Goal: Find specific page/section: Find specific page/section

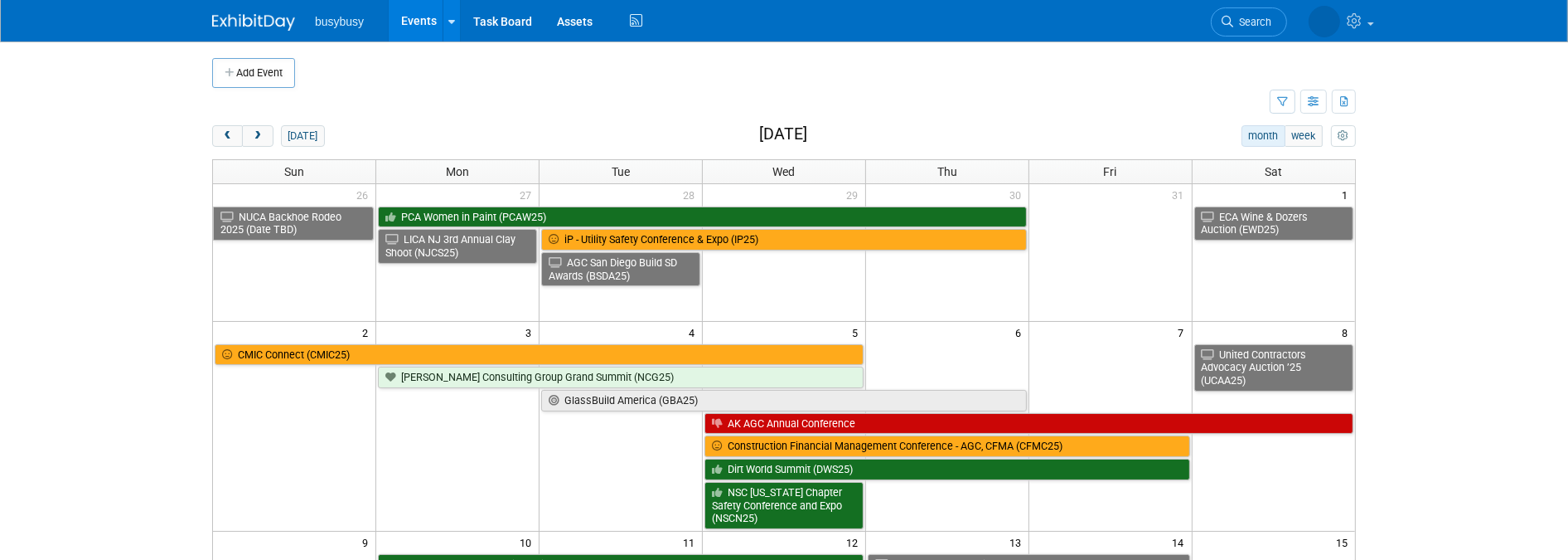
click at [275, 28] on img at bounding box center [253, 23] width 83 height 17
click at [1252, 17] on span "Search" at bounding box center [1252, 22] width 39 height 13
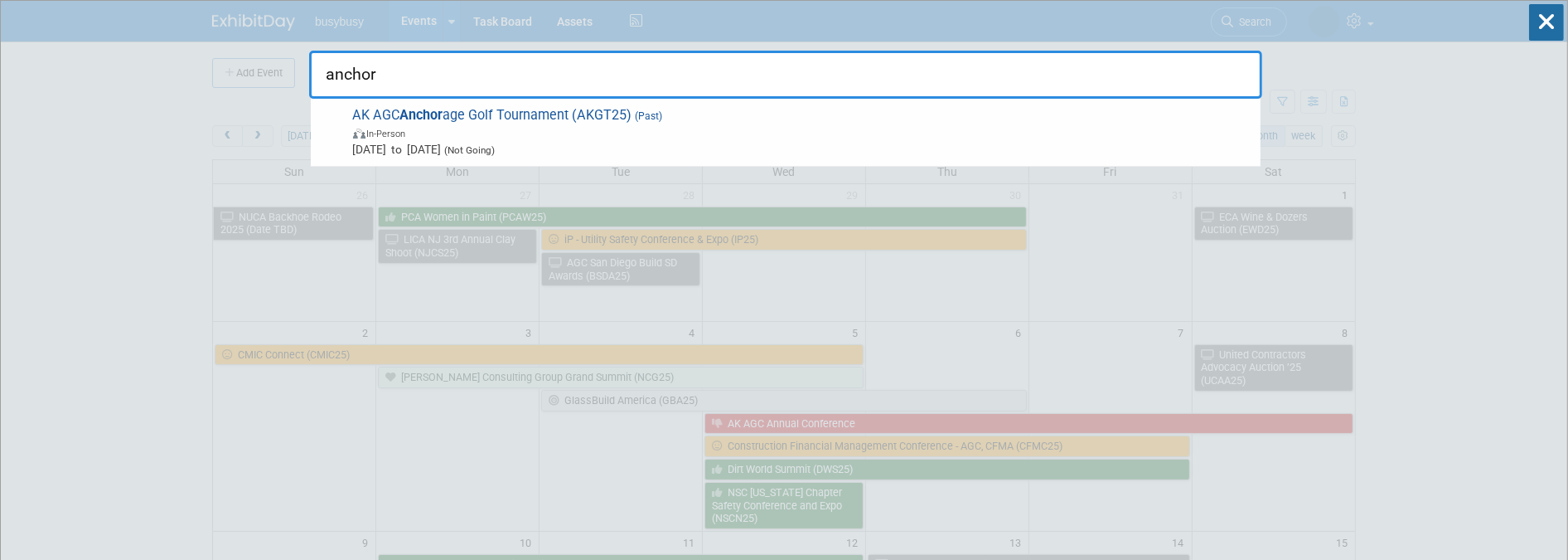
type input "anchor"
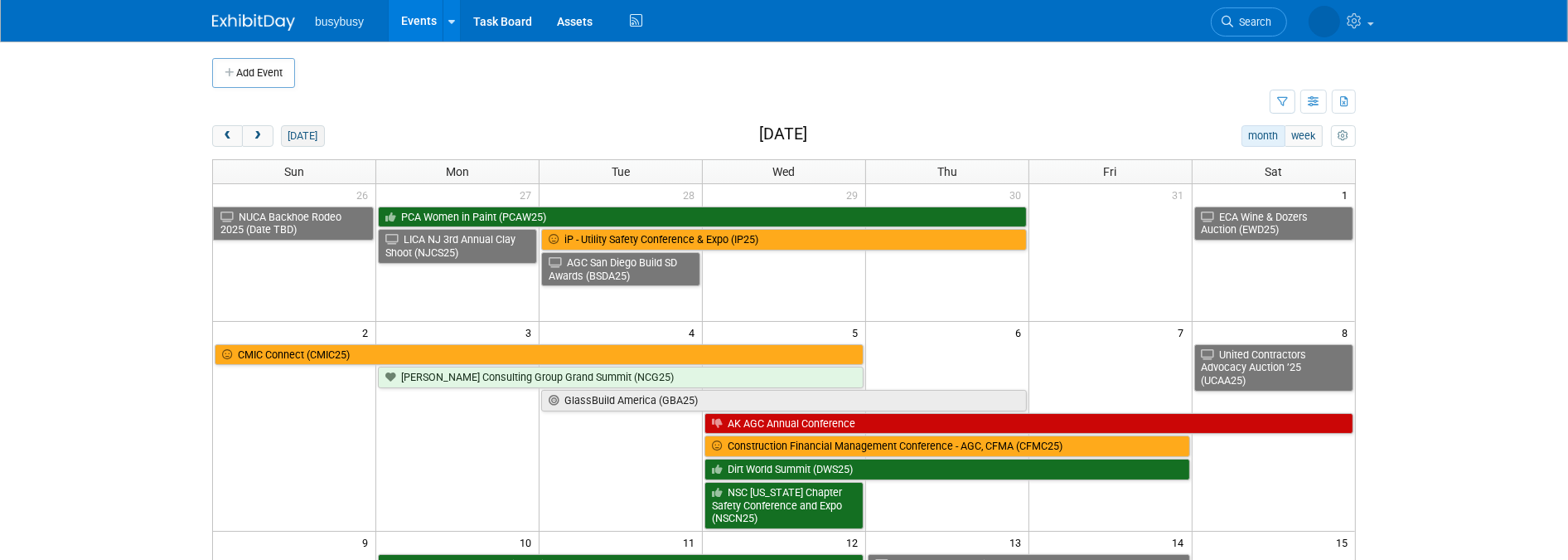
click at [312, 138] on button "today" at bounding box center [302, 136] width 44 height 22
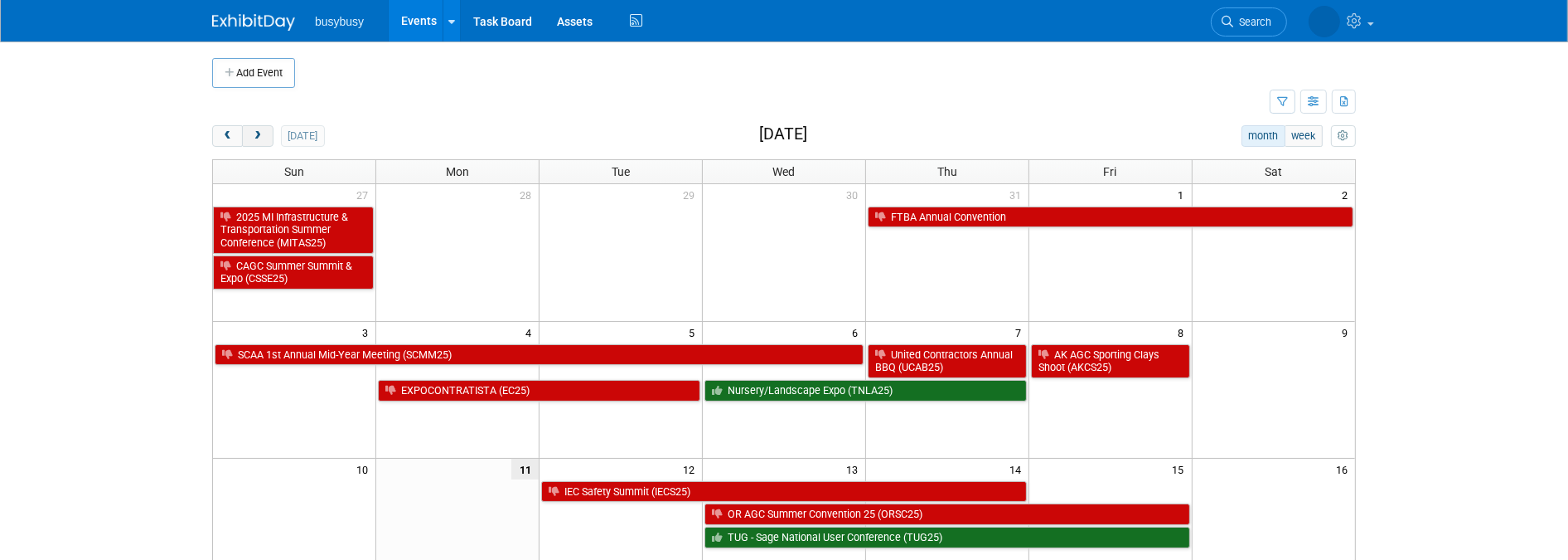
click at [254, 143] on button "next" at bounding box center [257, 136] width 31 height 22
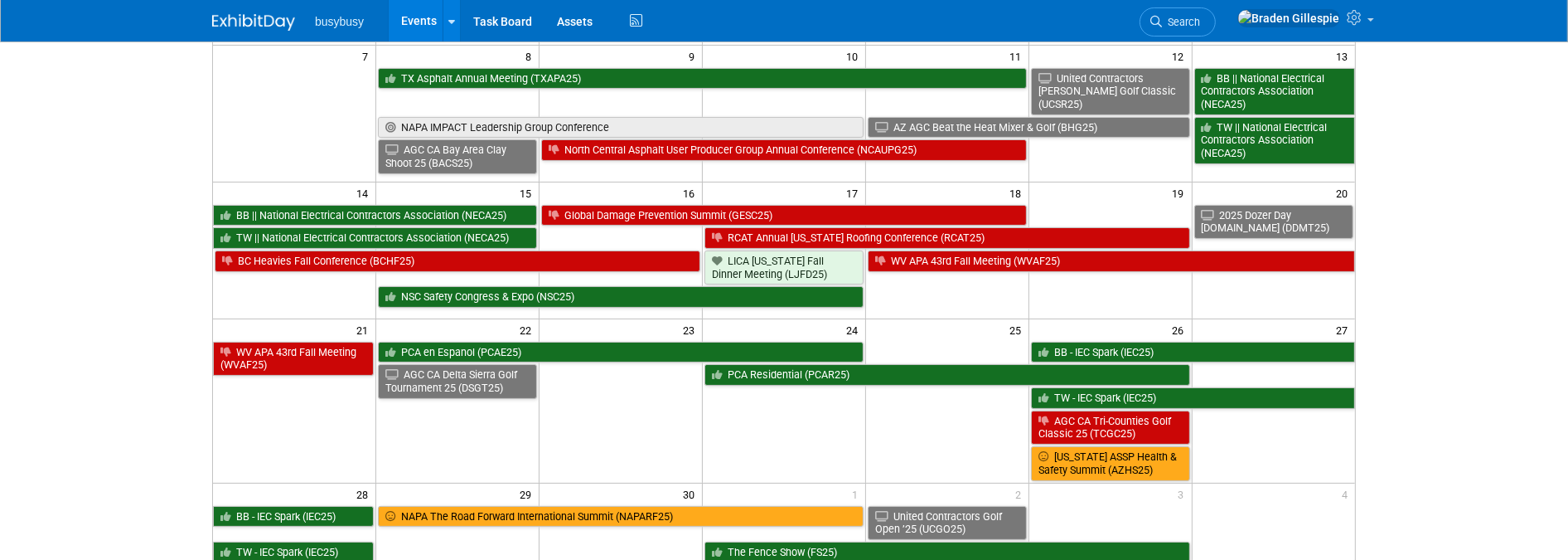
scroll to position [184, 0]
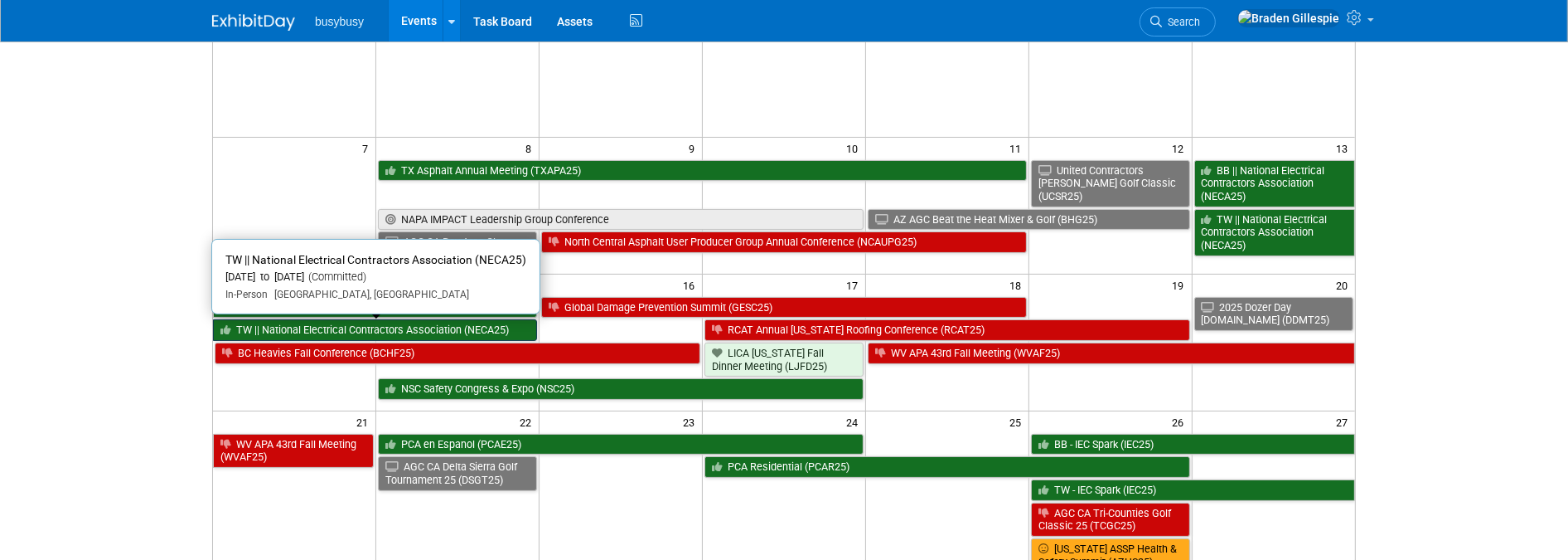
click at [426, 326] on link "TW || National Electrical Contractors Association (NECA25)" at bounding box center [374, 330] width 324 height 22
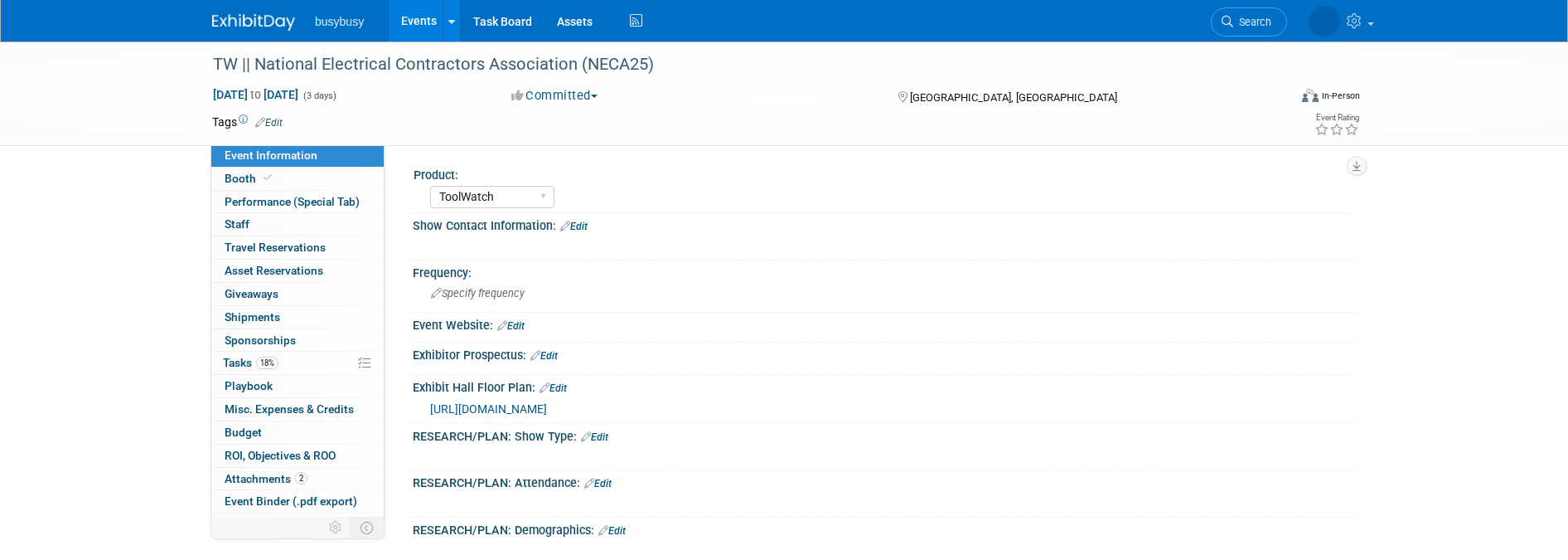
select select "ToolWatch"
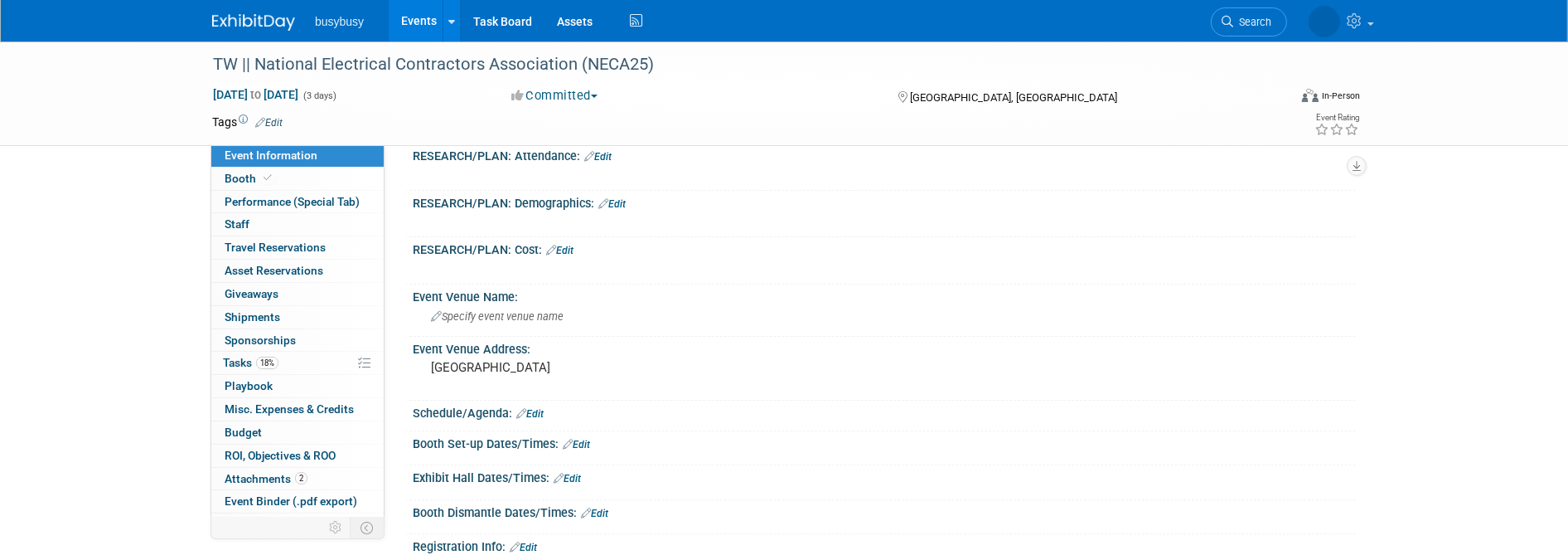
scroll to position [92, 0]
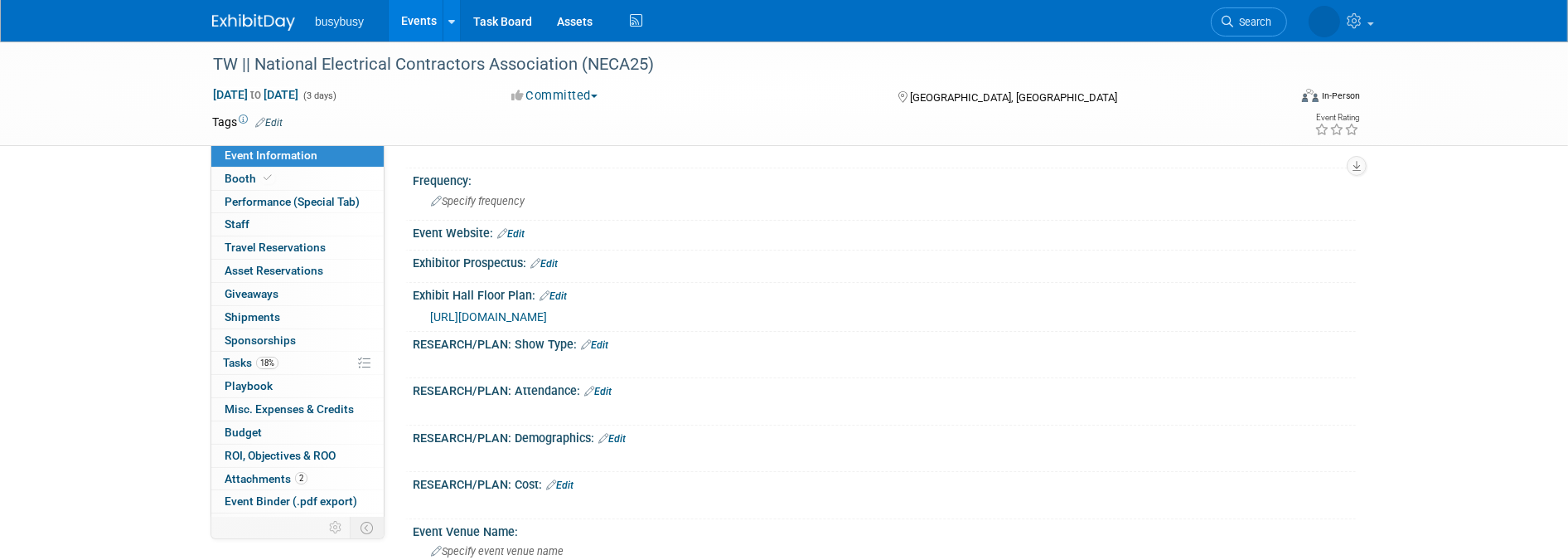
click at [268, 27] on img at bounding box center [253, 23] width 83 height 17
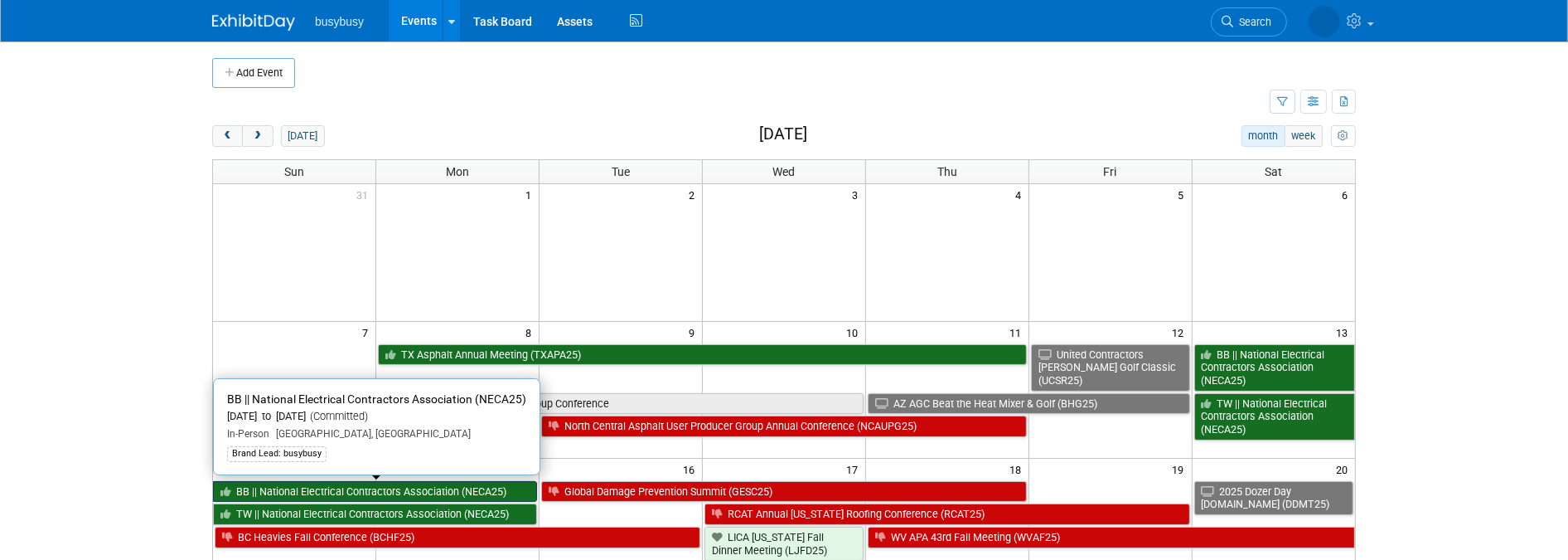
click at [384, 490] on link "BB || National Electrical Contractors Association (NECA25)" at bounding box center [374, 492] width 324 height 22
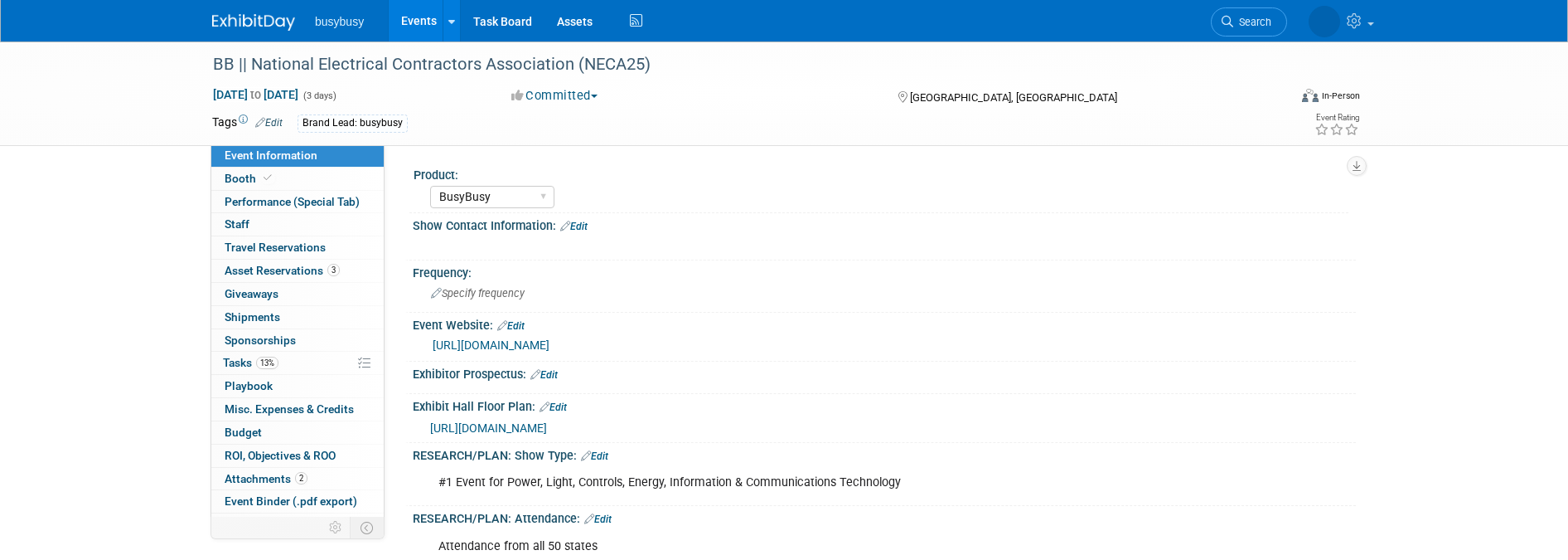
select select "BusyBusy"
click at [549, 341] on link "[URL][DOMAIN_NAME]" at bounding box center [490, 345] width 116 height 13
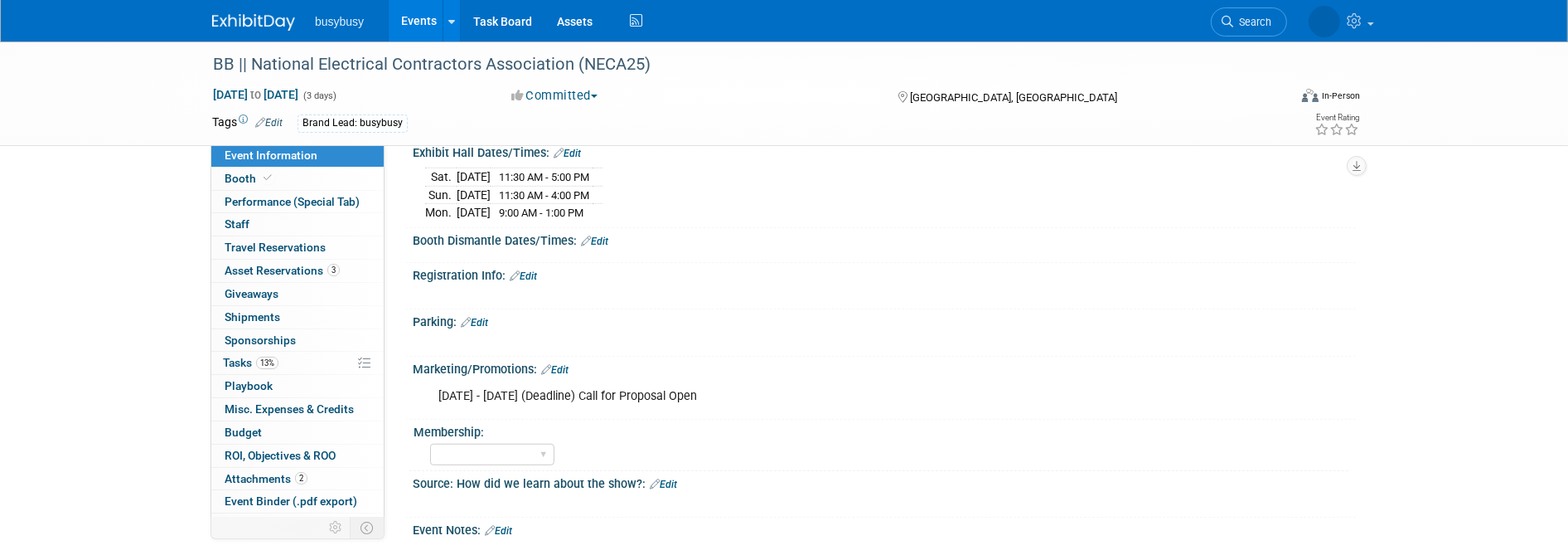
scroll to position [1197, 0]
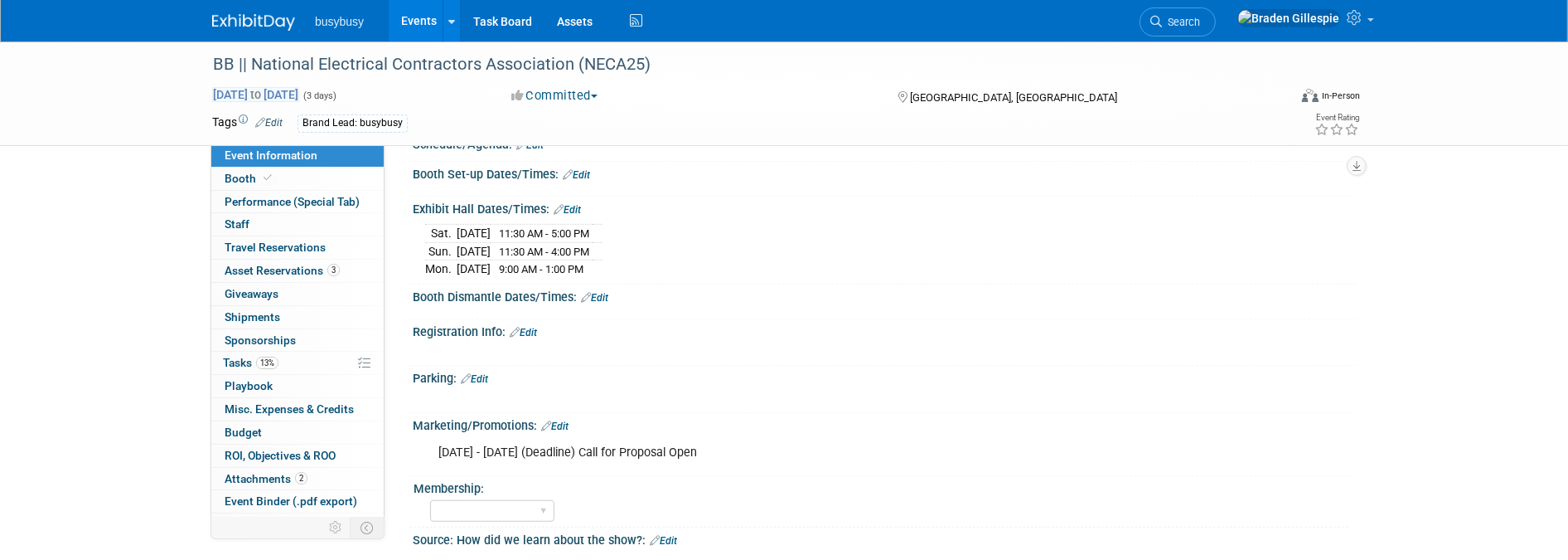
click at [264, 96] on span "to" at bounding box center [255, 95] width 16 height 13
select select "8"
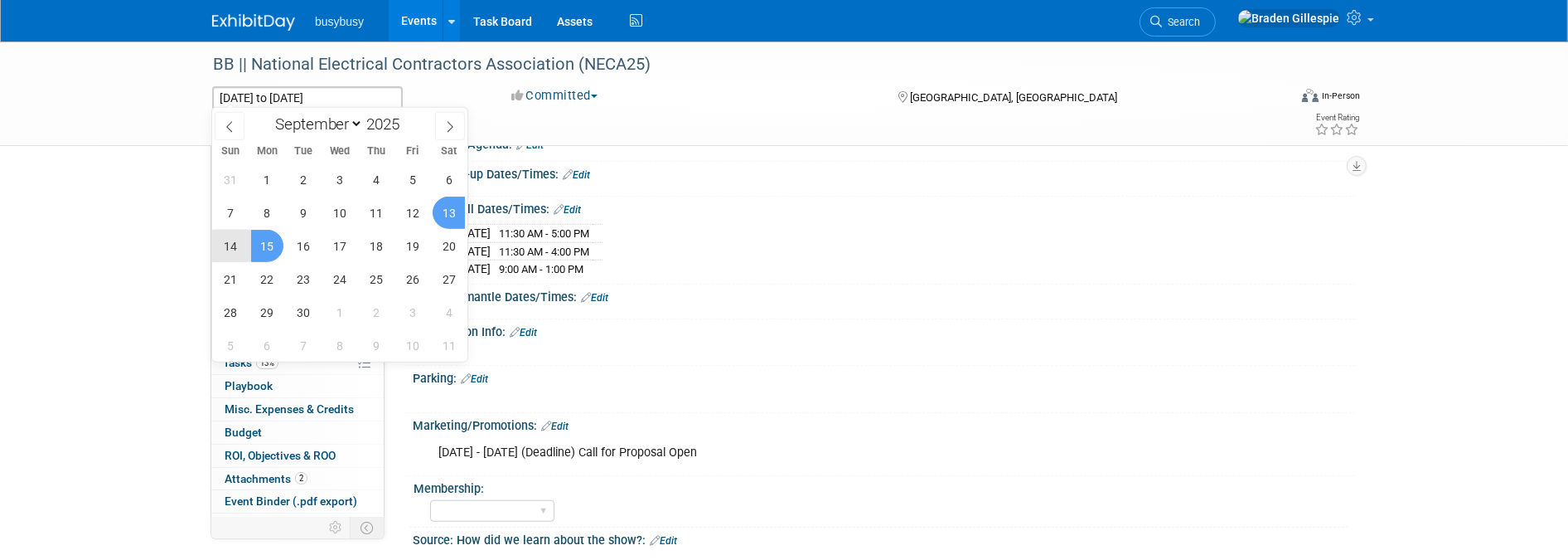
click at [749, 328] on div "Registration Info: Edit" at bounding box center [885, 330] width 943 height 22
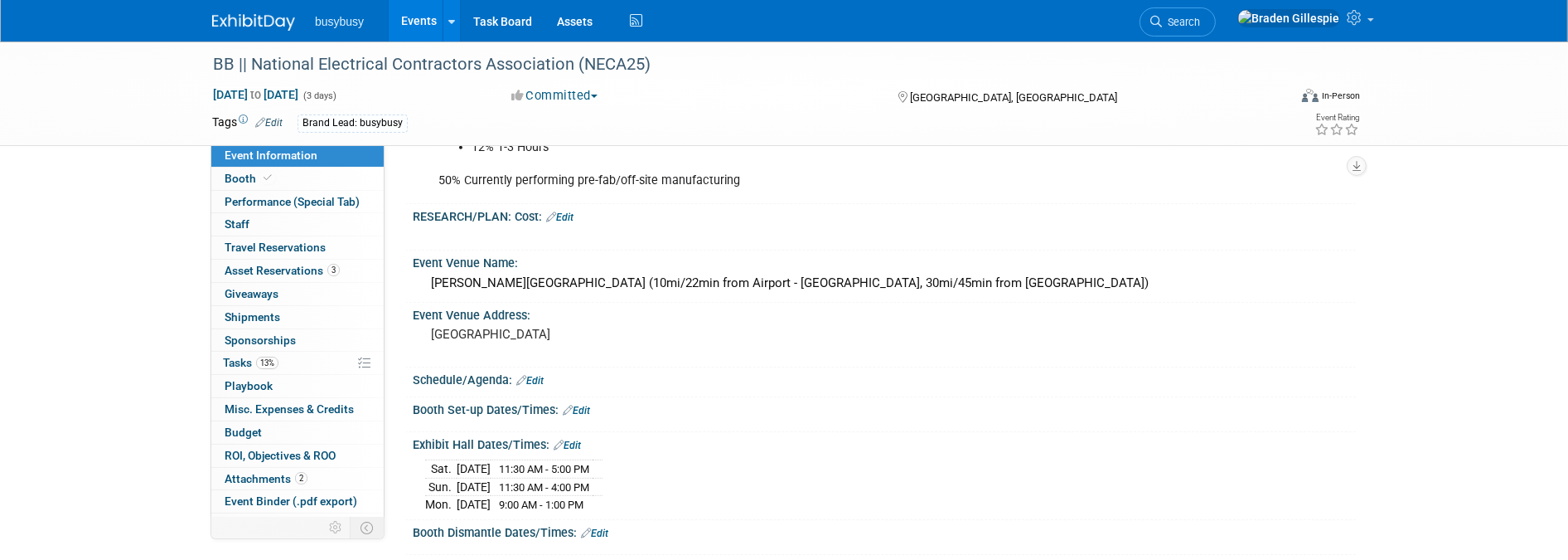
scroll to position [965, 0]
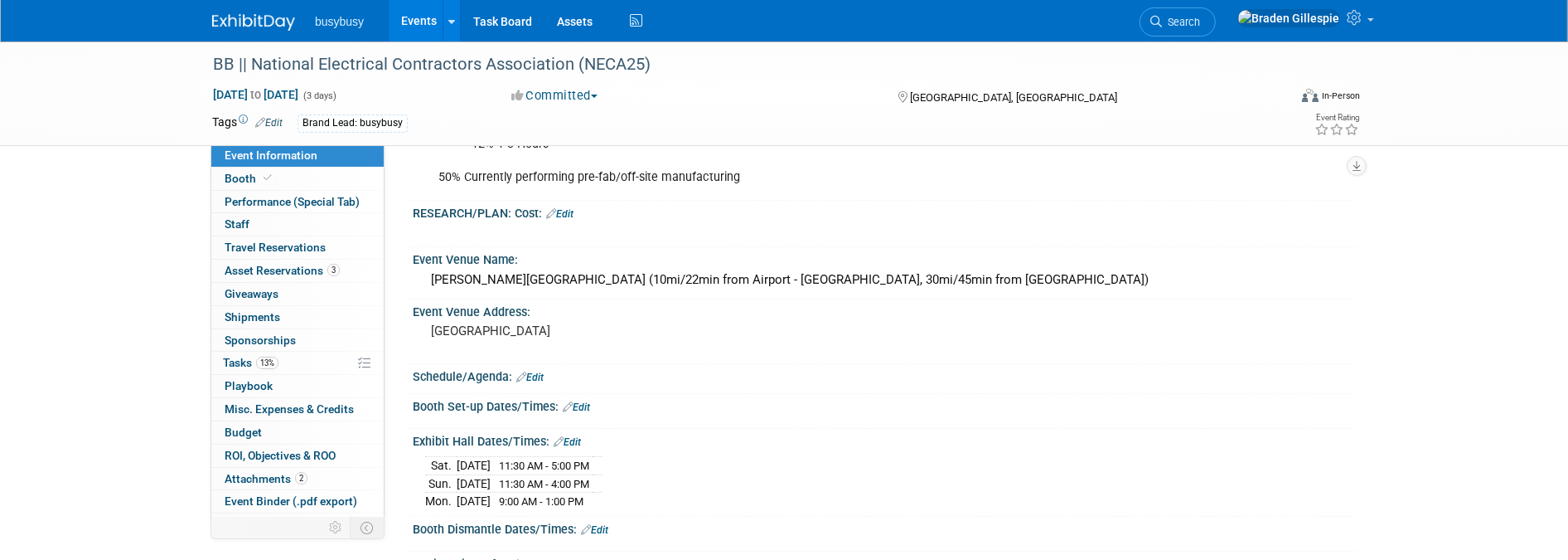
click at [526, 364] on div "Schedule/Agenda: Edit" at bounding box center [885, 375] width 943 height 22
click at [534, 371] on link "Edit" at bounding box center [529, 377] width 28 height 12
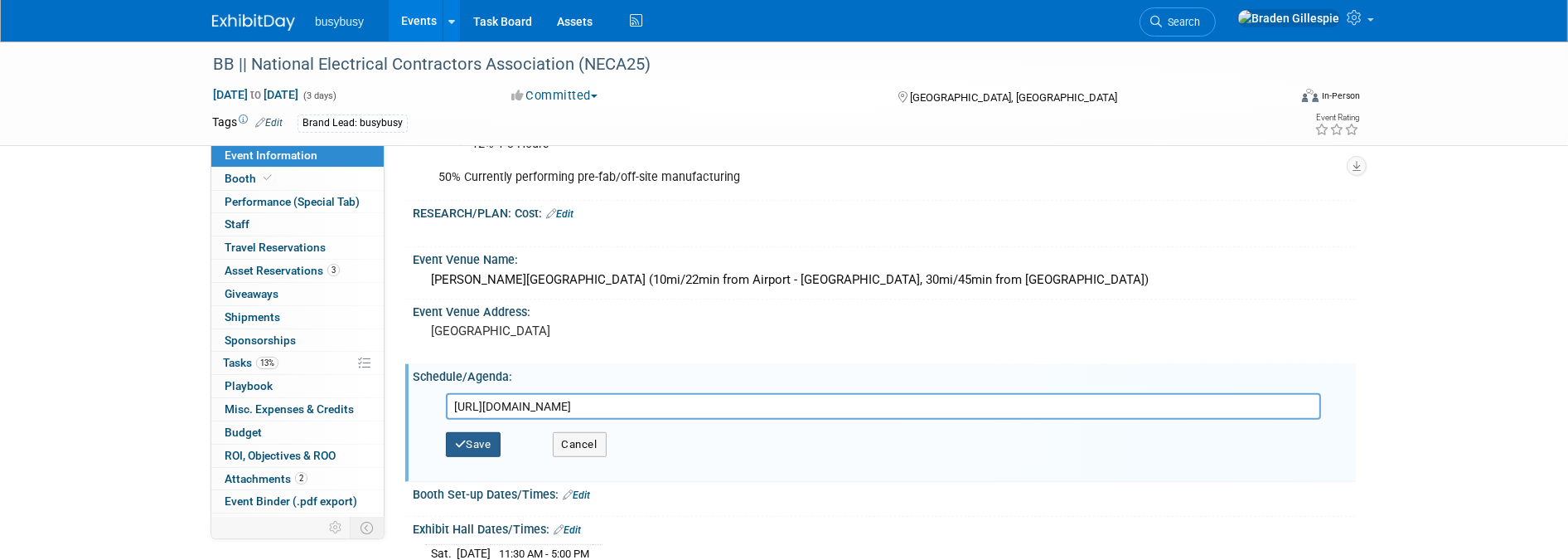
type input "https://www.necaconvention.org/schedule/"
click at [469, 435] on button "Save" at bounding box center [472, 444] width 54 height 25
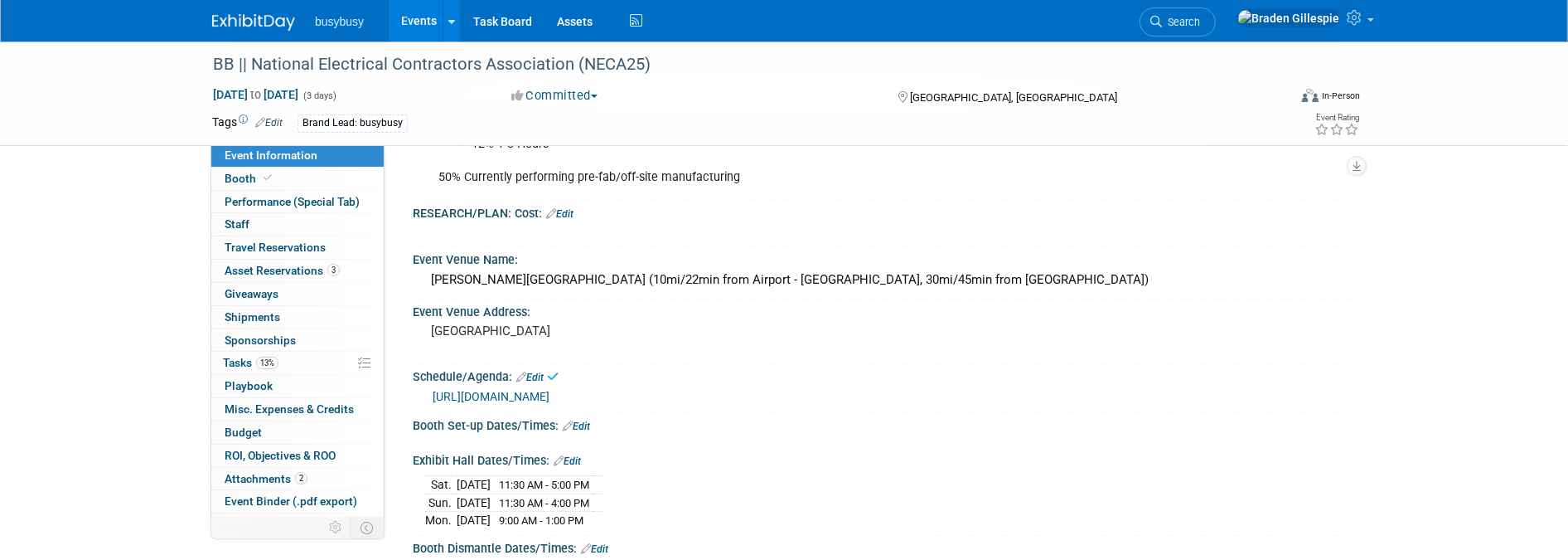
click at [276, 25] on img at bounding box center [253, 23] width 83 height 17
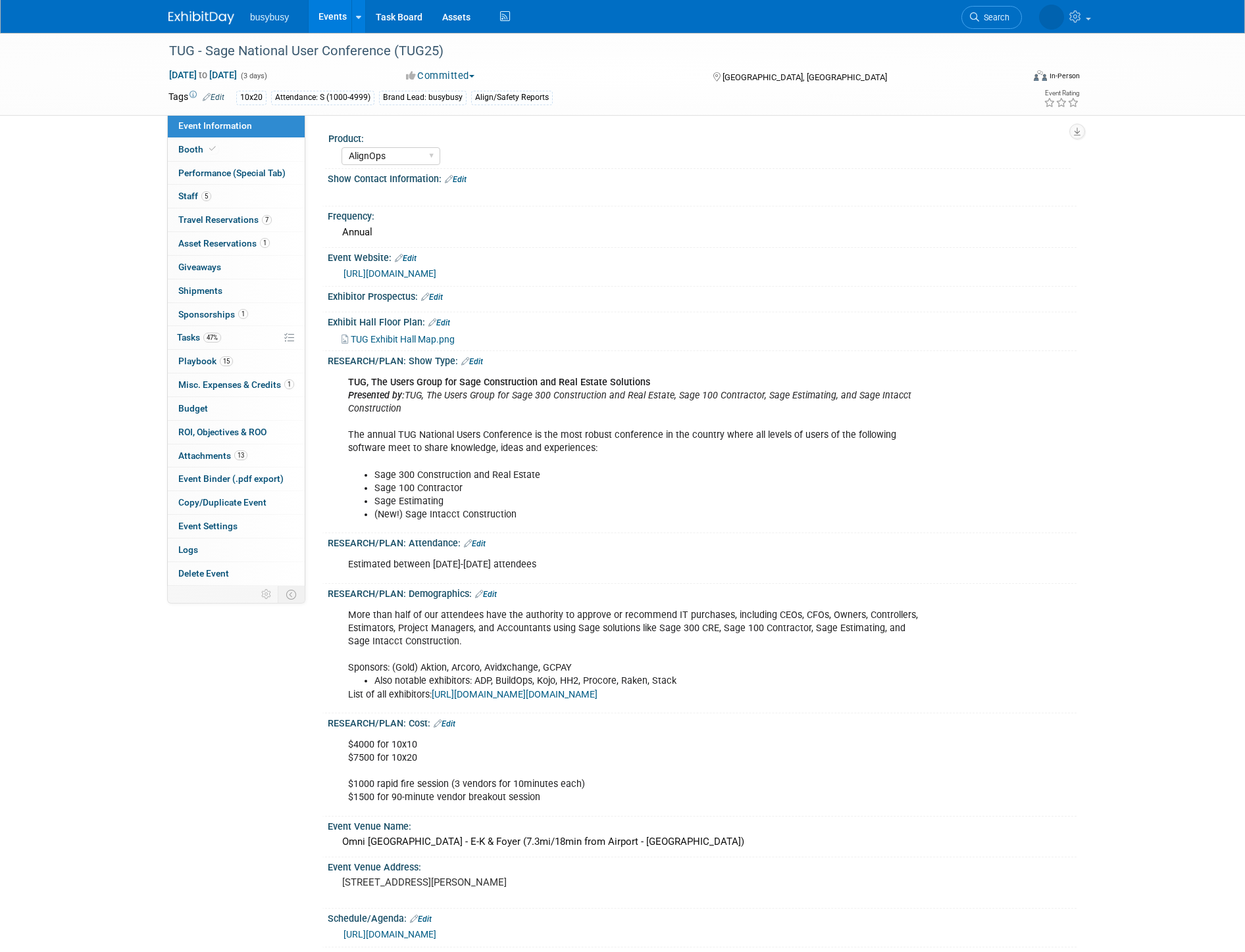
select select "AlignOps"
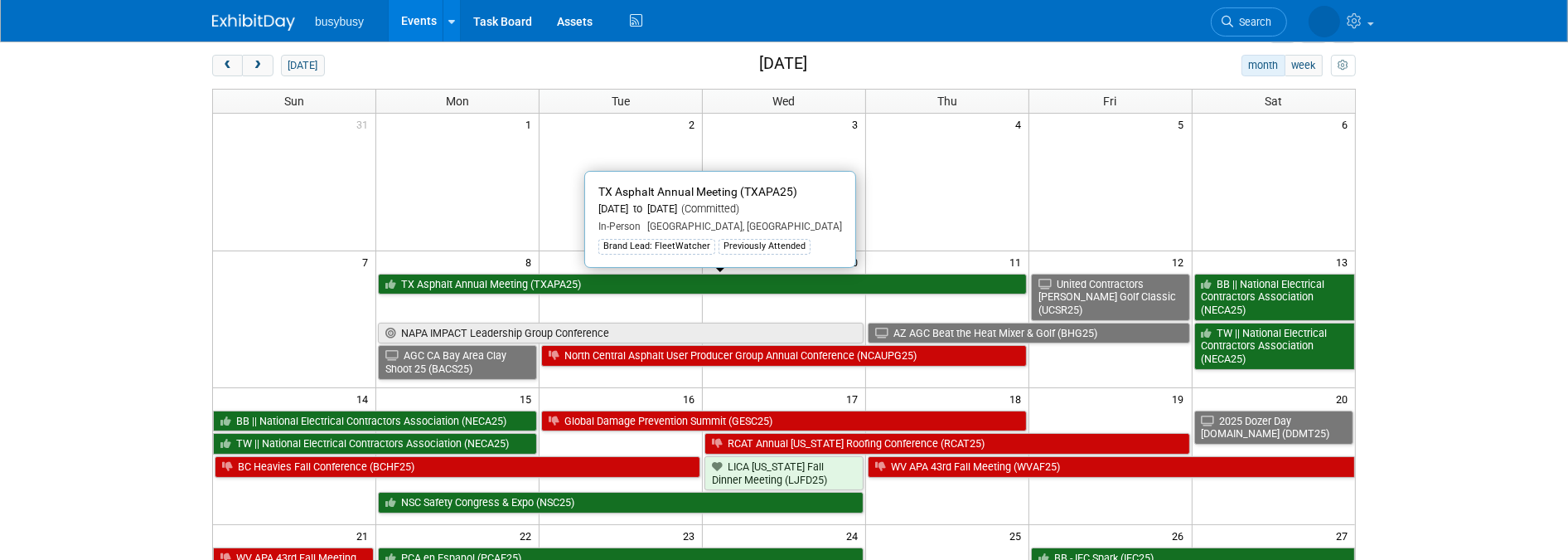
scroll to position [184, 0]
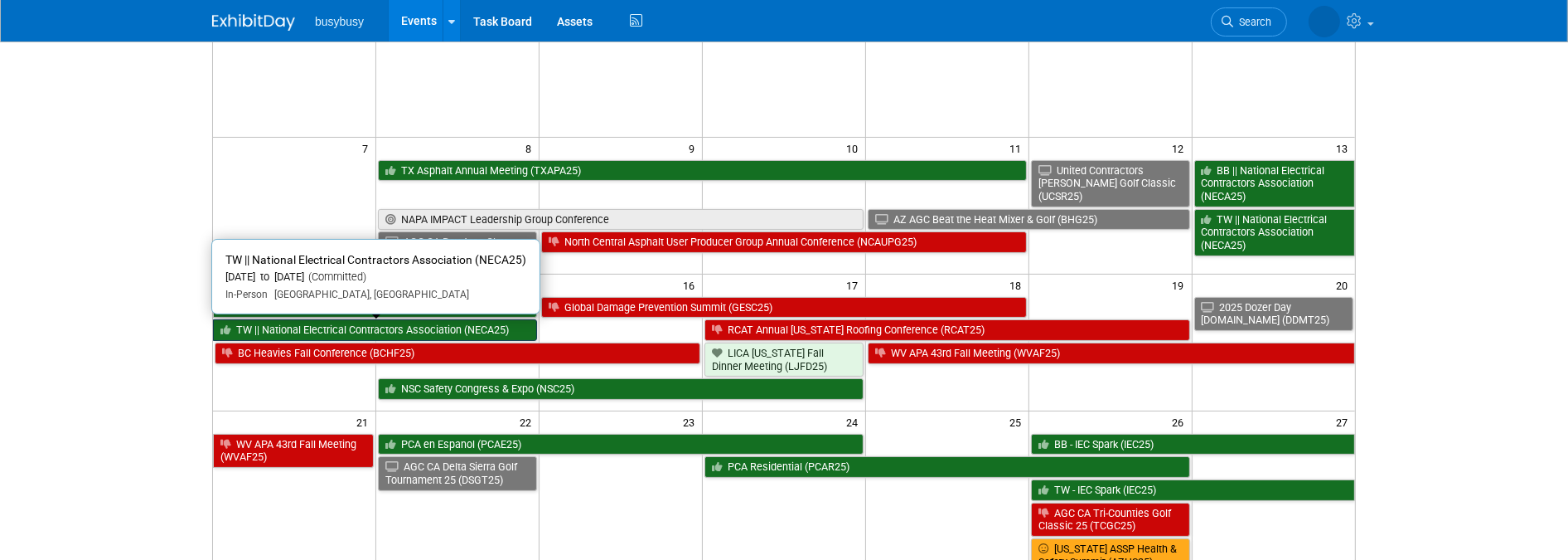
click at [416, 329] on link "TW || National Electrical Contractors Association (NECA25)" at bounding box center [374, 330] width 324 height 22
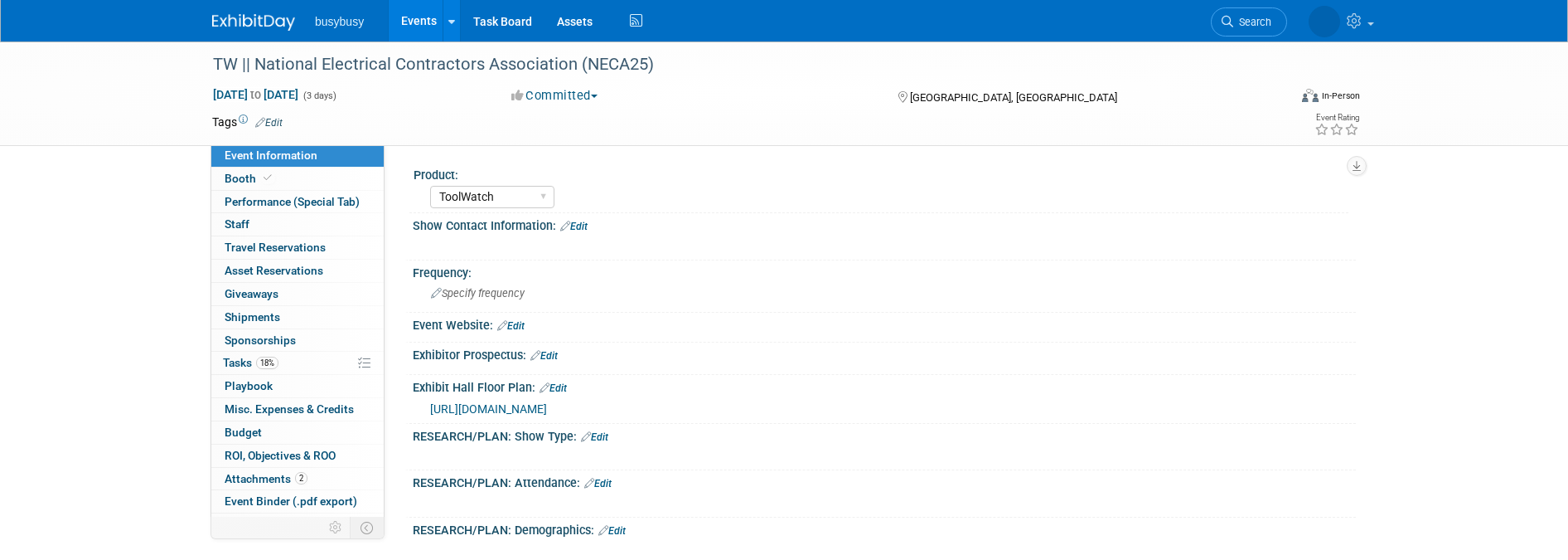
select select "ToolWatch"
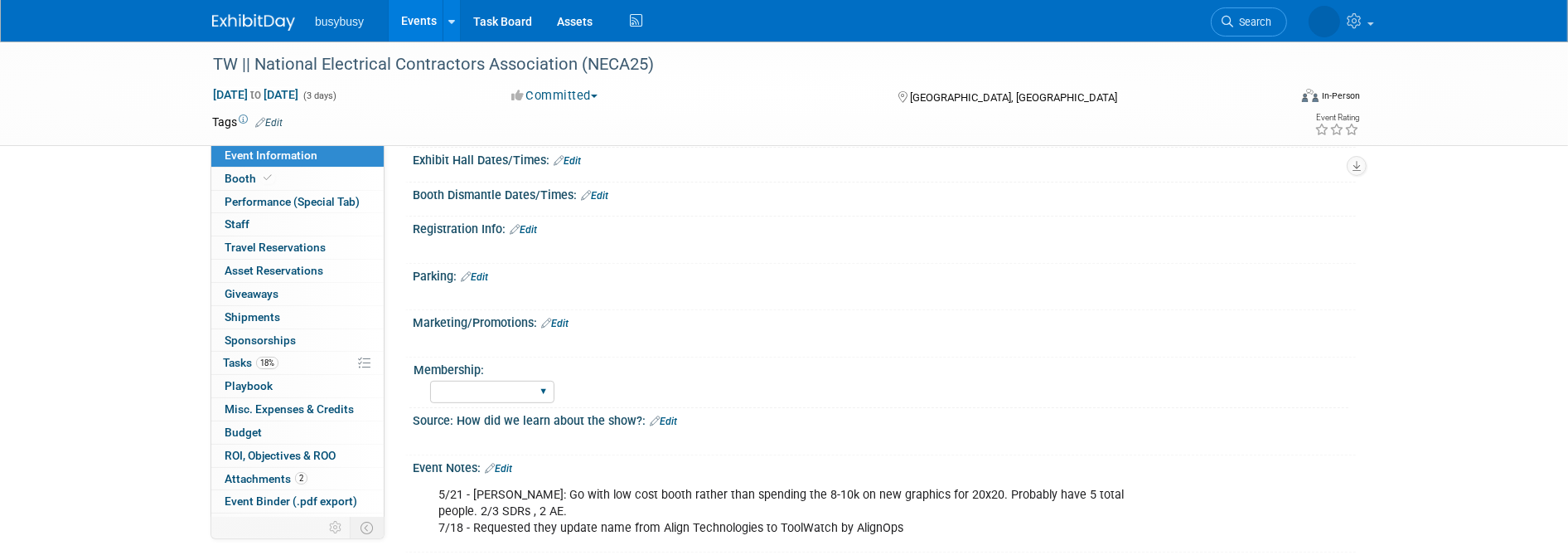
scroll to position [552, 0]
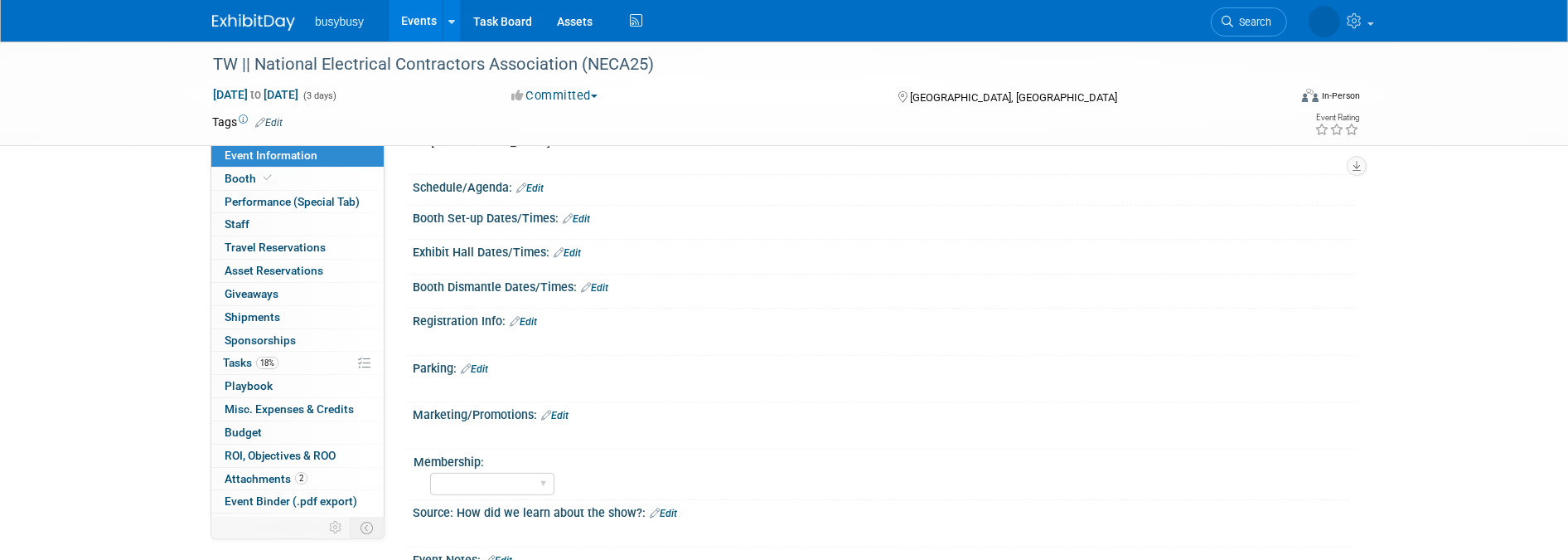
click at [541, 183] on link "Edit" at bounding box center [529, 189] width 28 height 12
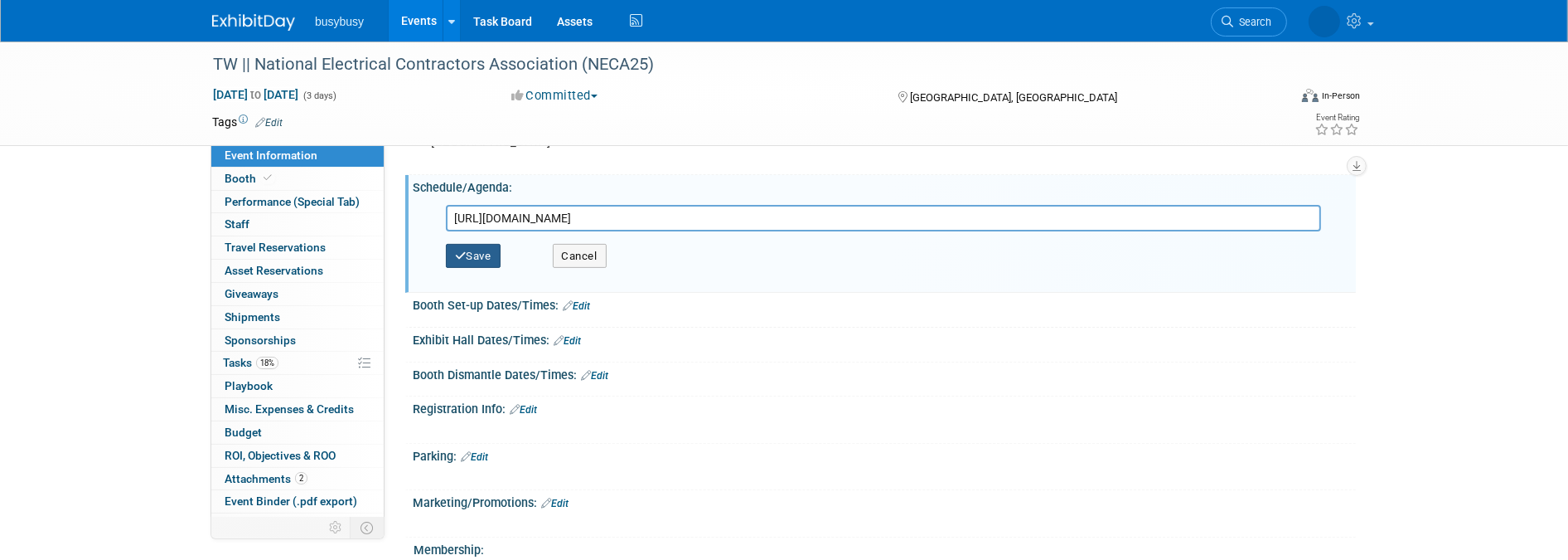
type input "[URL][DOMAIN_NAME]"
click at [485, 255] on button "Save" at bounding box center [472, 257] width 54 height 25
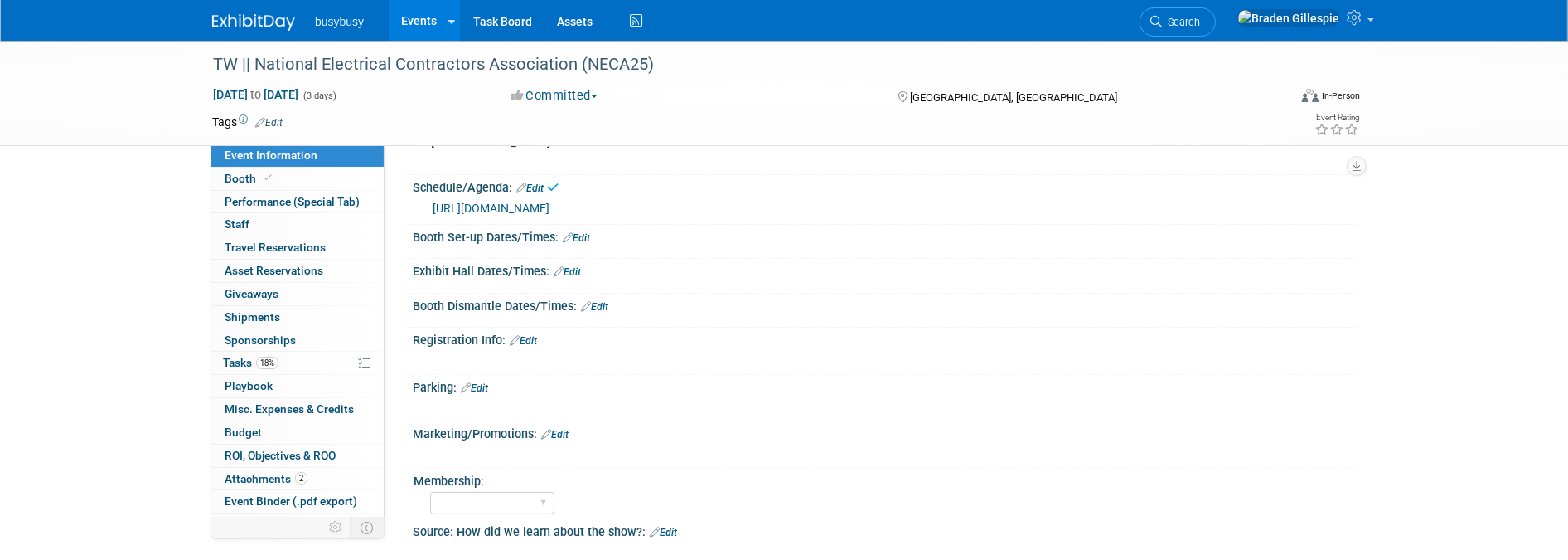
click at [278, 18] on img at bounding box center [253, 23] width 83 height 17
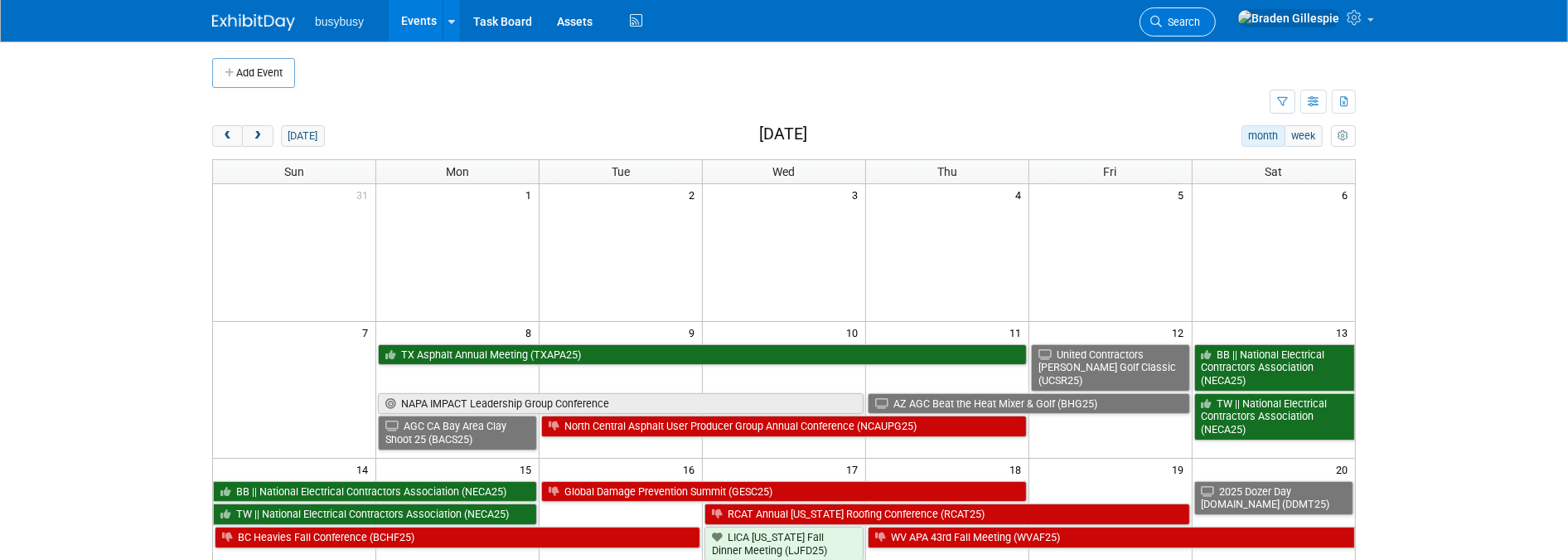
click at [1215, 29] on link "Search" at bounding box center [1177, 22] width 76 height 29
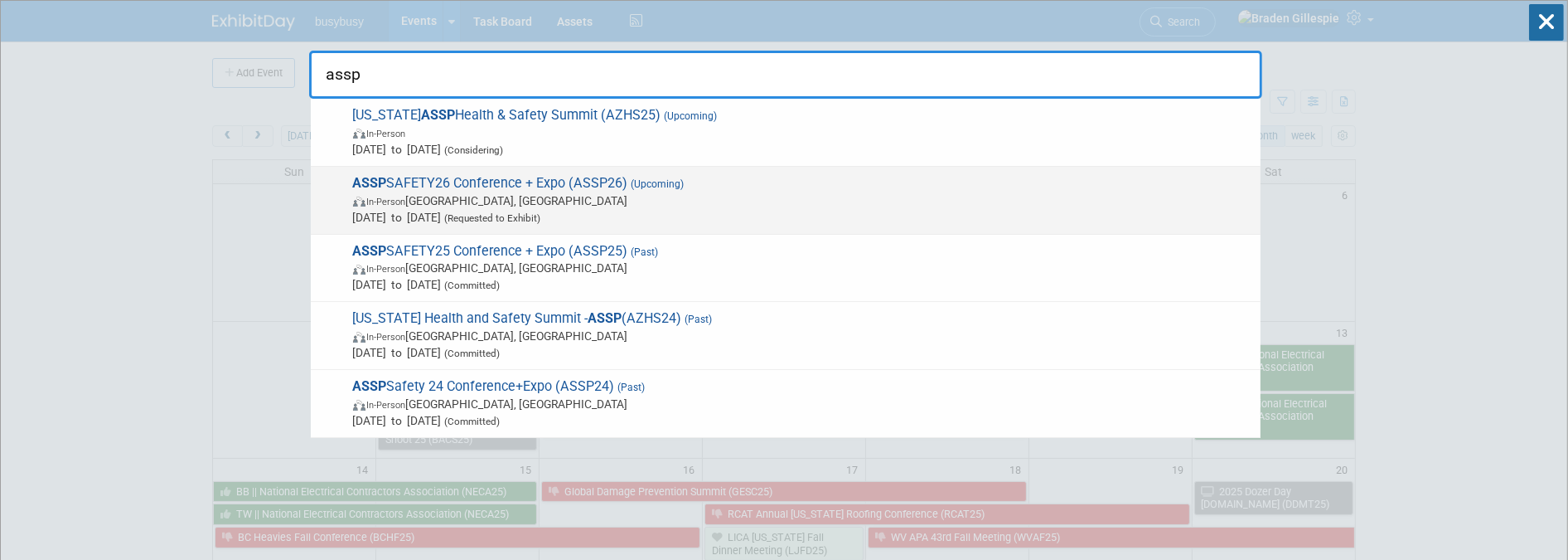
type input "assp"
click at [742, 216] on span "Jun 15, 2026 to Jun 17, 2026 (Requested to Exhibit)" at bounding box center [802, 217] width 899 height 17
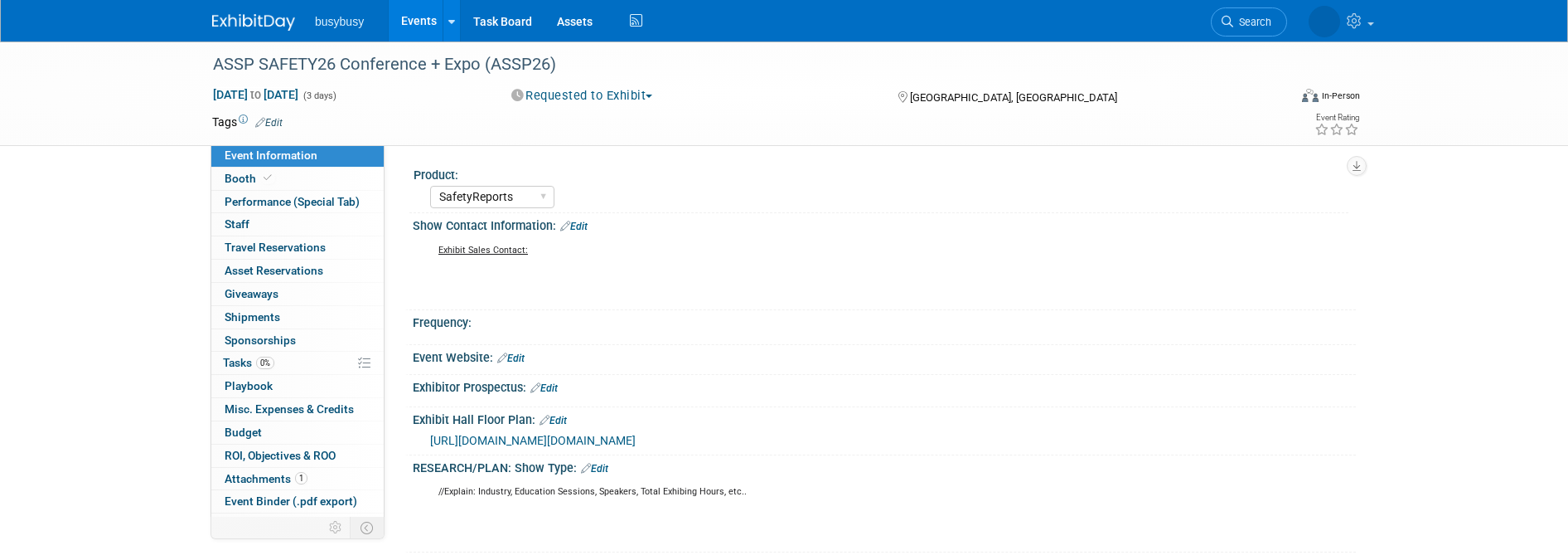
select select "SafetyReports"
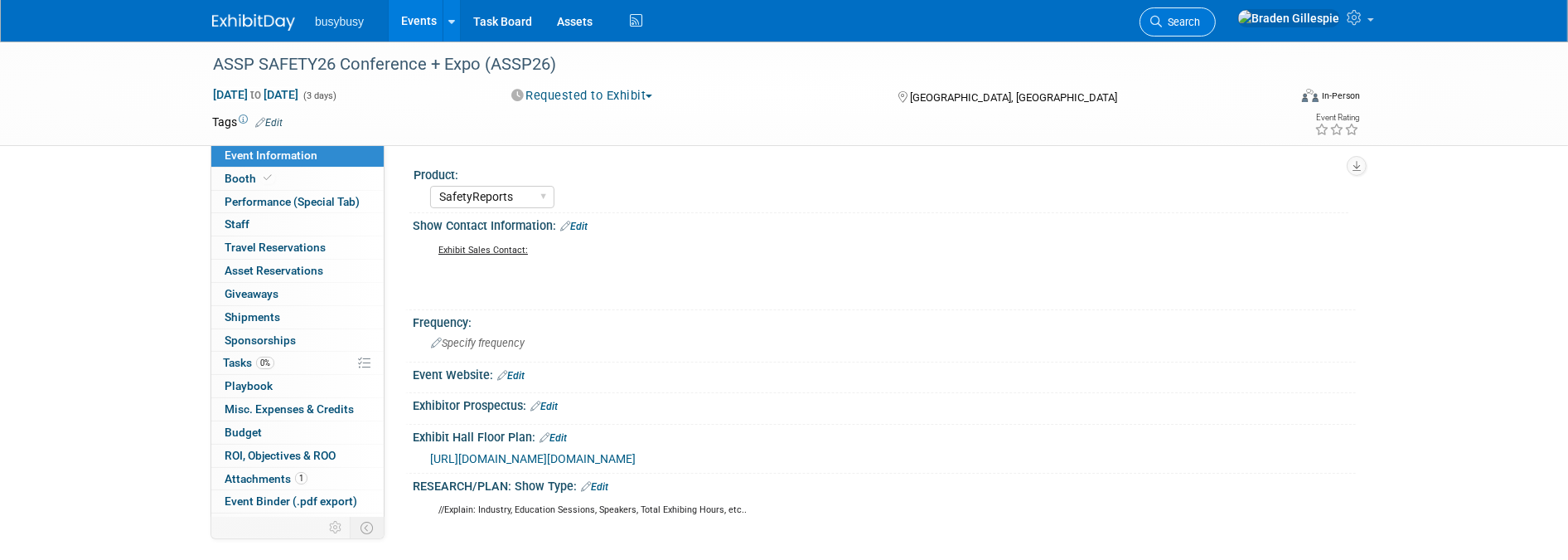
click at [1215, 31] on link "Search" at bounding box center [1177, 22] width 76 height 29
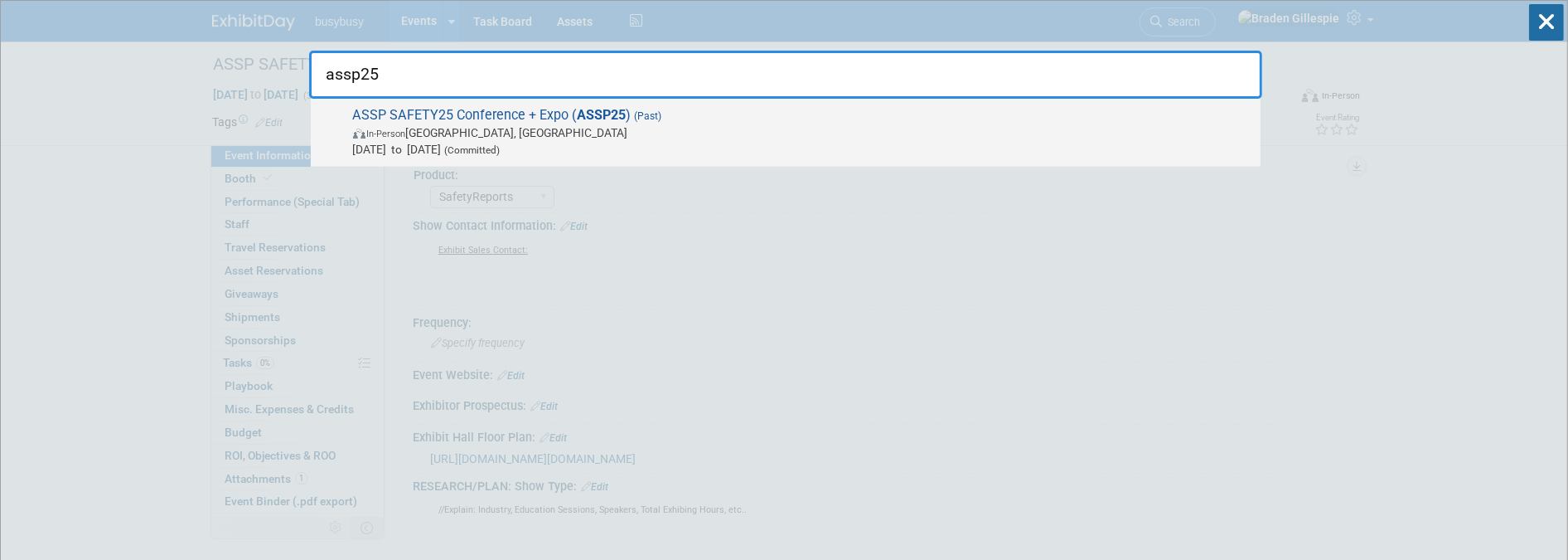
type input "assp25"
click at [1006, 110] on span "ASSP SAFETY25 Conference + Expo ( ASSP25 ) (Past) In-Person Orlando, FL Jul 22,…" at bounding box center [799, 132] width 904 height 50
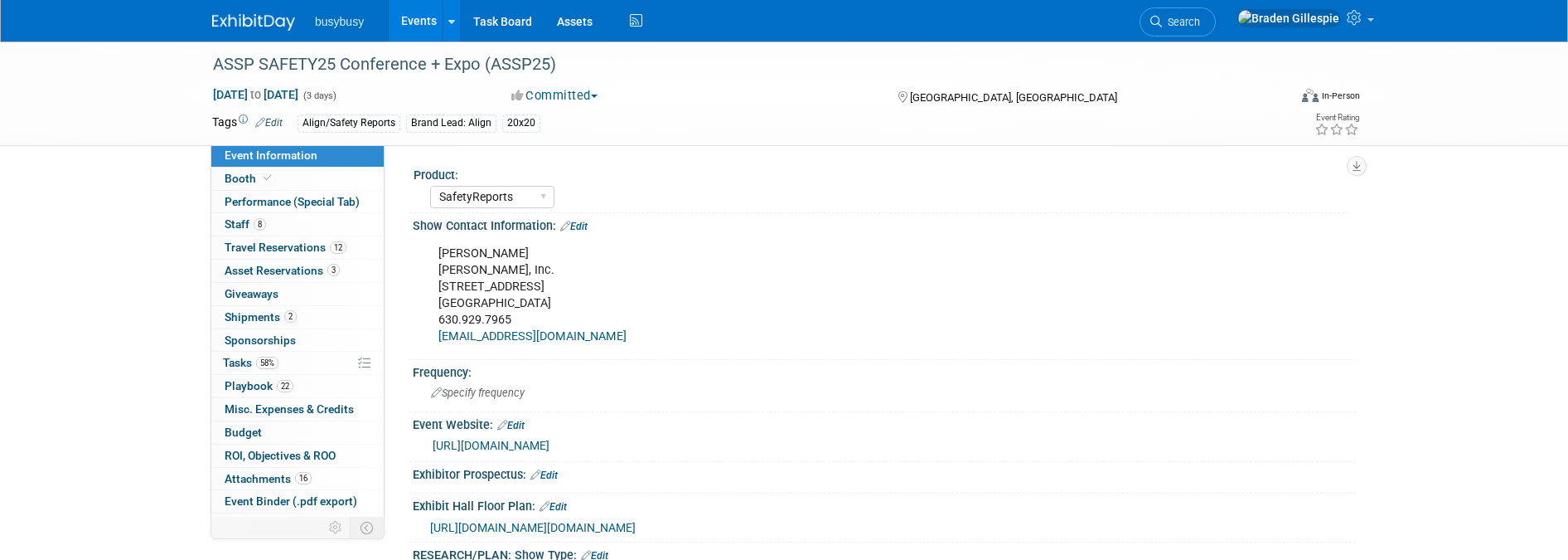
select select "SafetyReports"
click at [295, 327] on link "2 Shipments 2" at bounding box center [297, 317] width 173 height 23
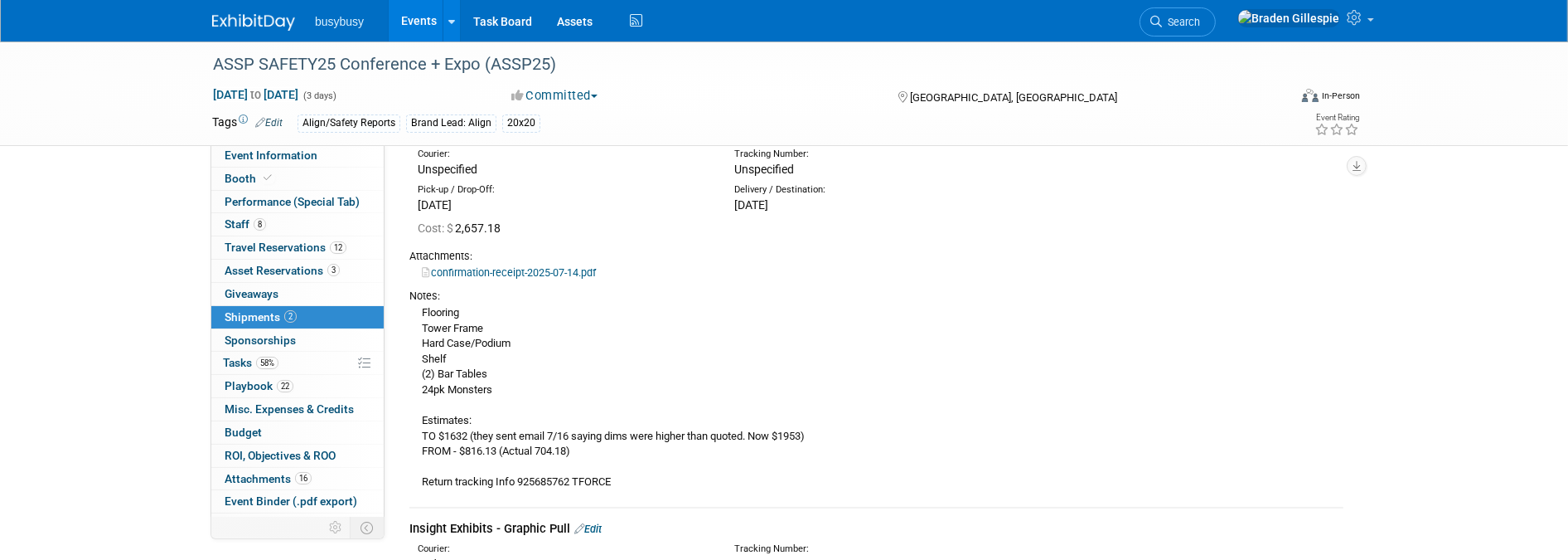
scroll to position [92, 0]
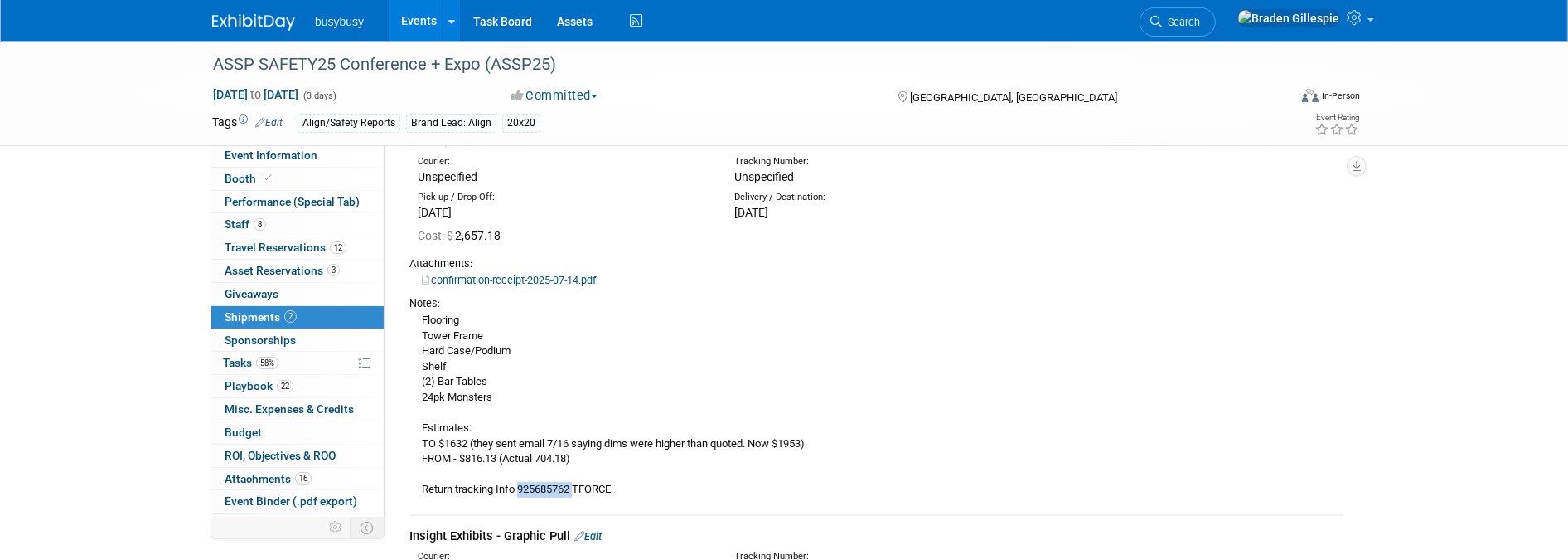
drag, startPoint x: 574, startPoint y: 485, endPoint x: 520, endPoint y: 490, distance: 54.2
click at [520, 490] on div "Flooring Tower Frame Hard Case/Podium Shelf (2) Bar Tables 24pk Monsters Estima…" at bounding box center [876, 404] width 934 height 187
copy div "925685762"
